Goal: Information Seeking & Learning: Find specific page/section

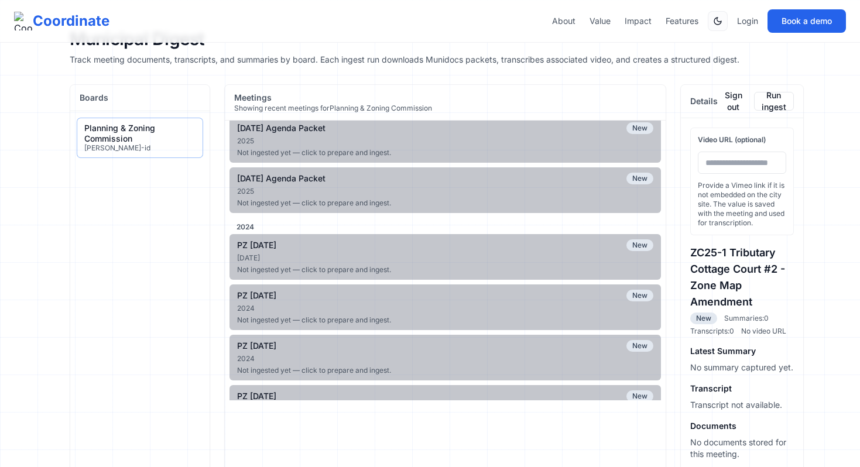
scroll to position [627, 0]
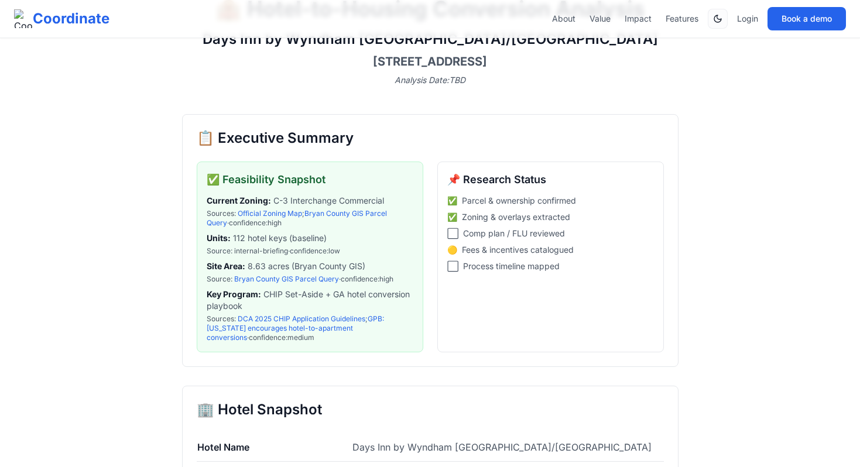
scroll to position [74, 0]
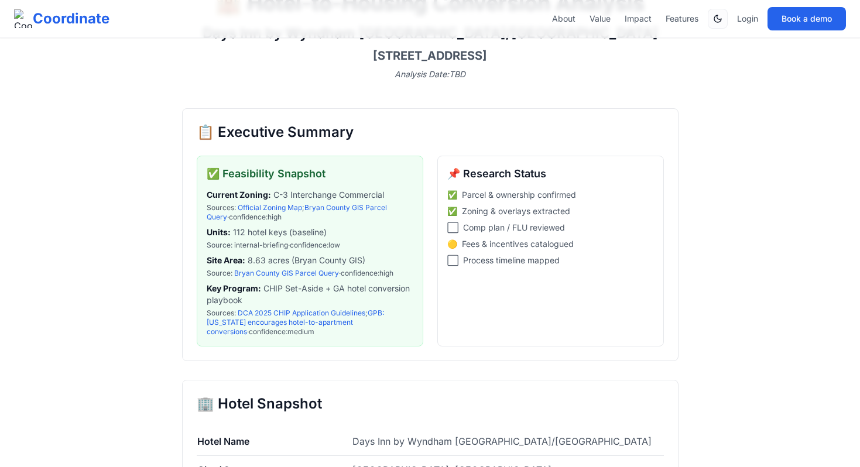
click at [183, 200] on div "📋 Executive Summary ✅ Feasibility Snapshot Current Zoning : C-3 Interchange Com…" at bounding box center [430, 234] width 496 height 253
click at [317, 208] on link "Bryan County GIS Parcel Query" at bounding box center [297, 212] width 180 height 18
